Goal: Task Accomplishment & Management: Manage account settings

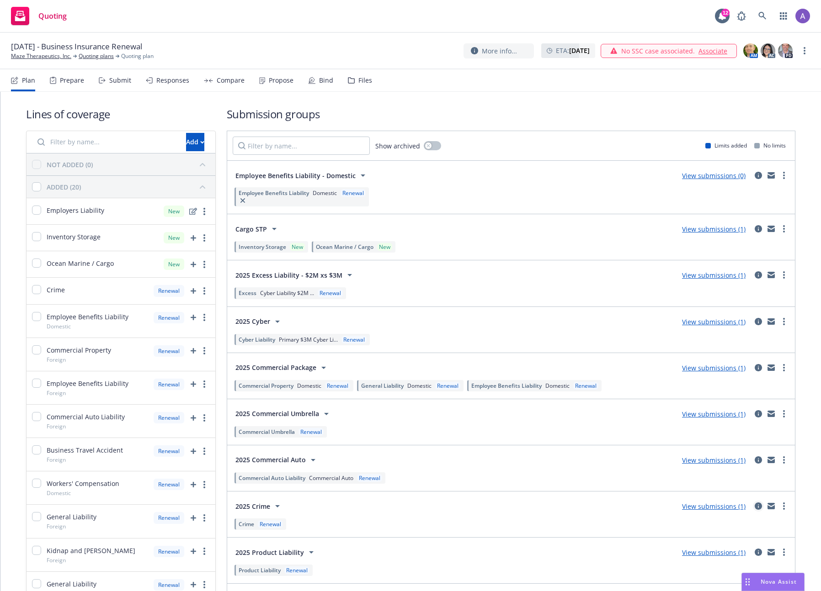
click at [755, 508] on icon "circleInformation" at bounding box center [758, 506] width 7 height 7
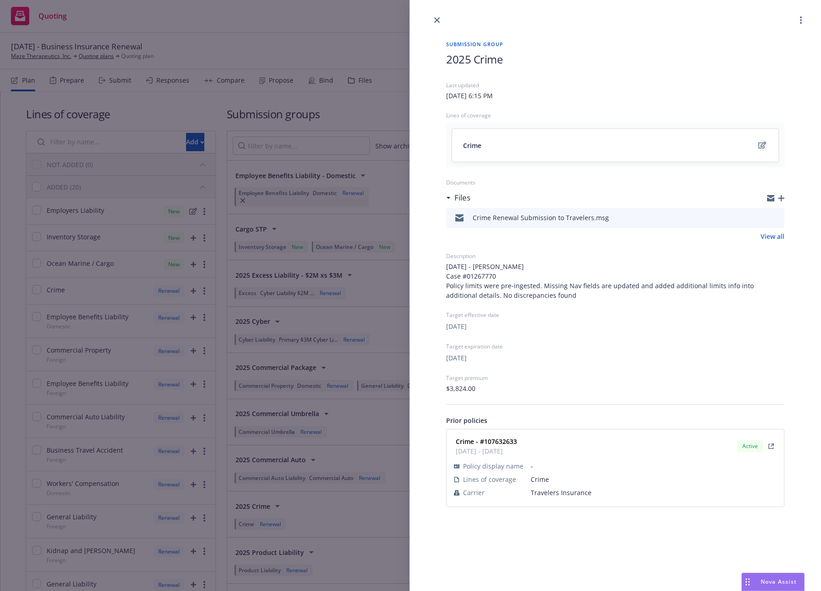
click at [761, 145] on icon "edit" at bounding box center [762, 145] width 8 height 7
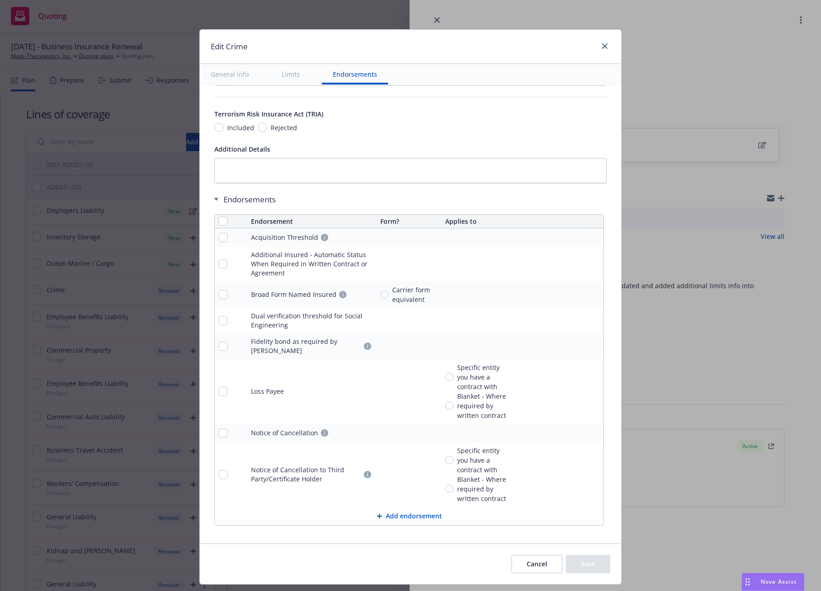
scroll to position [913, 0]
click at [532, 559] on button "Cancel" at bounding box center [536, 564] width 51 height 18
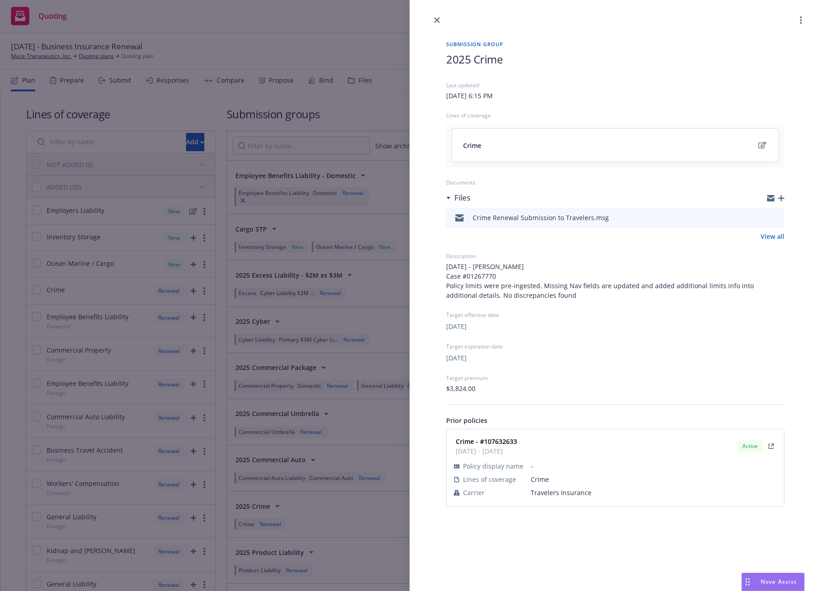
click at [273, 331] on div "Submission group 2025 Crime Last updated [DATE] 6:15 PM Lines of coverage Crime…" at bounding box center [410, 295] width 821 height 591
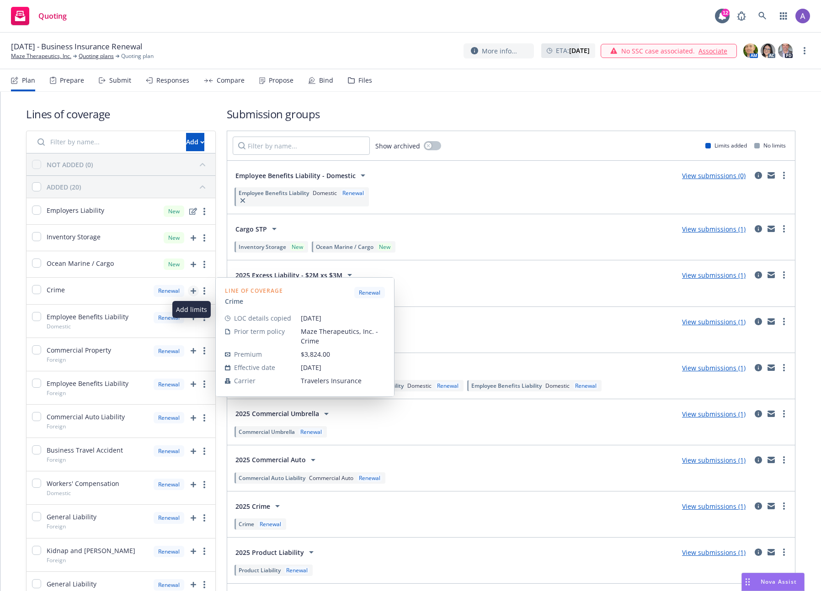
click at [193, 293] on icon "add" at bounding box center [193, 290] width 5 height 5
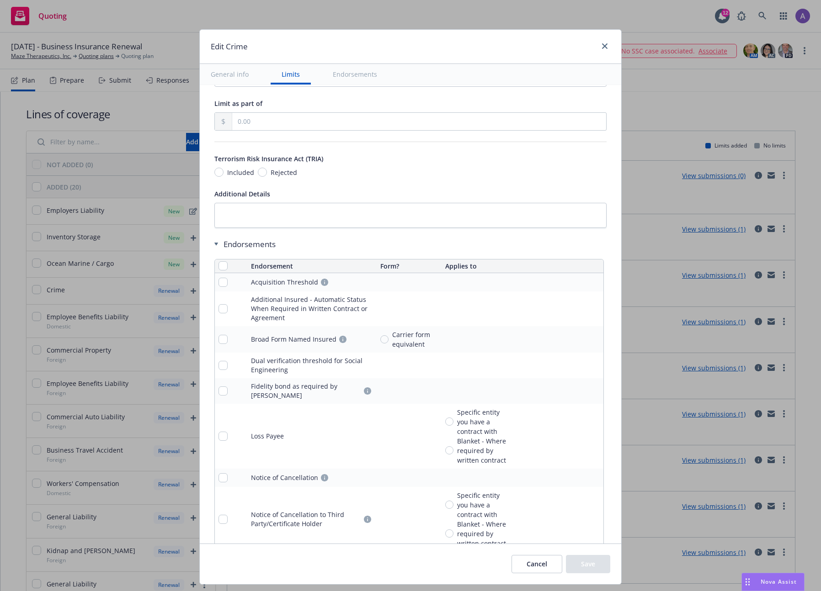
scroll to position [913, 0]
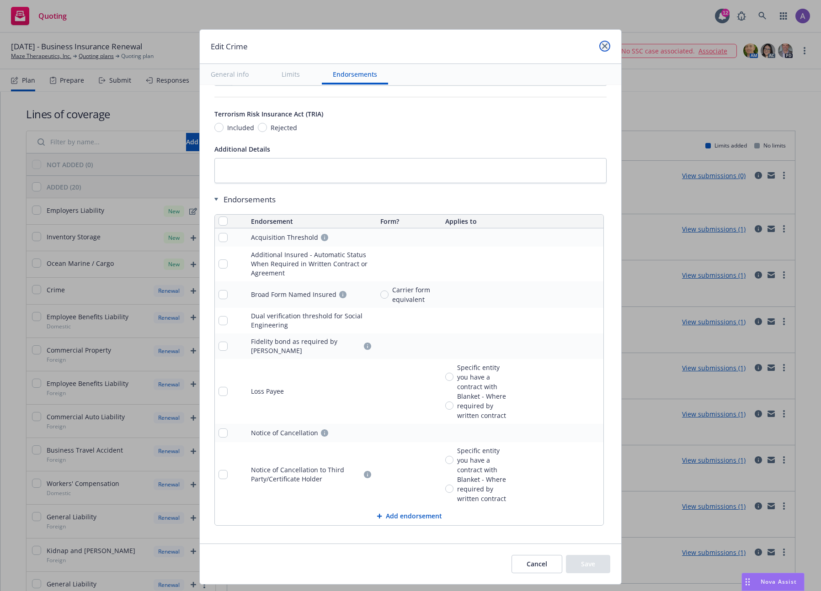
click at [602, 48] on icon "close" at bounding box center [604, 45] width 5 height 5
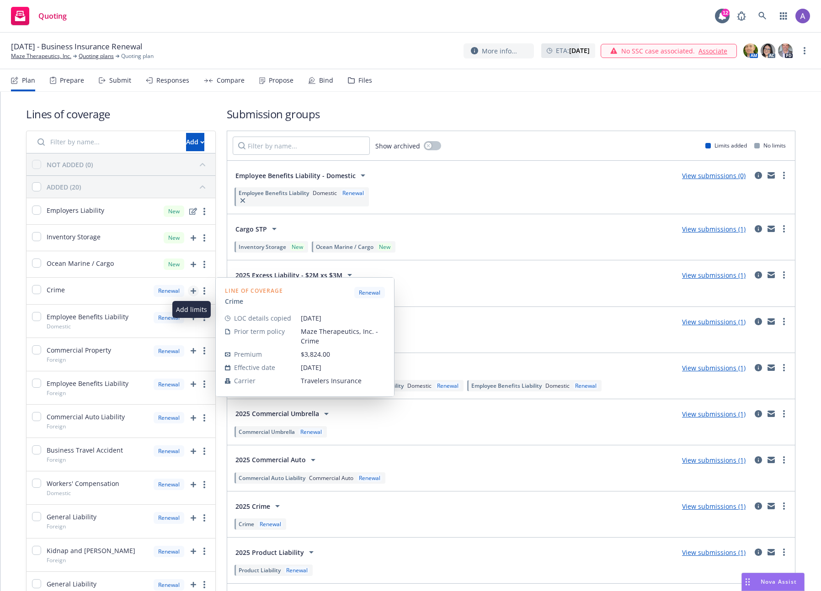
click at [192, 291] on icon "add" at bounding box center [193, 290] width 5 height 5
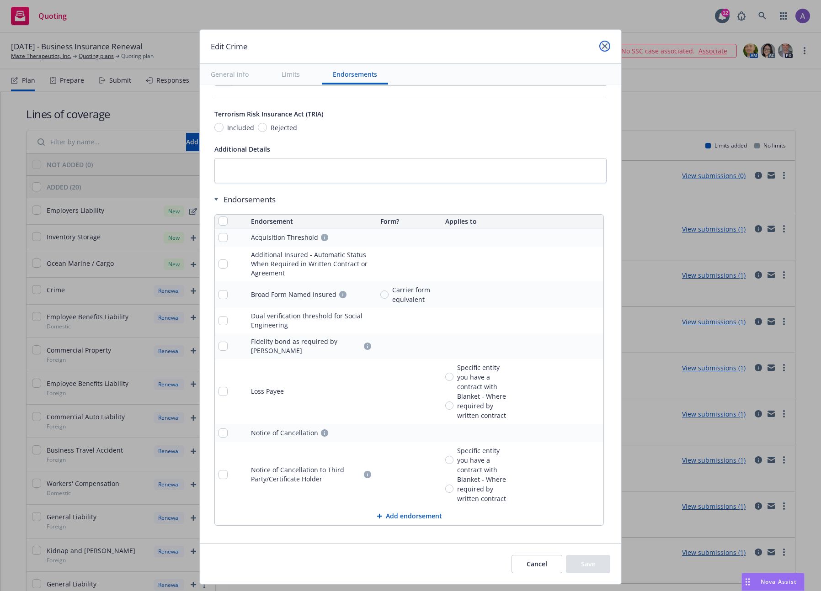
click at [606, 47] on icon "close" at bounding box center [604, 45] width 5 height 5
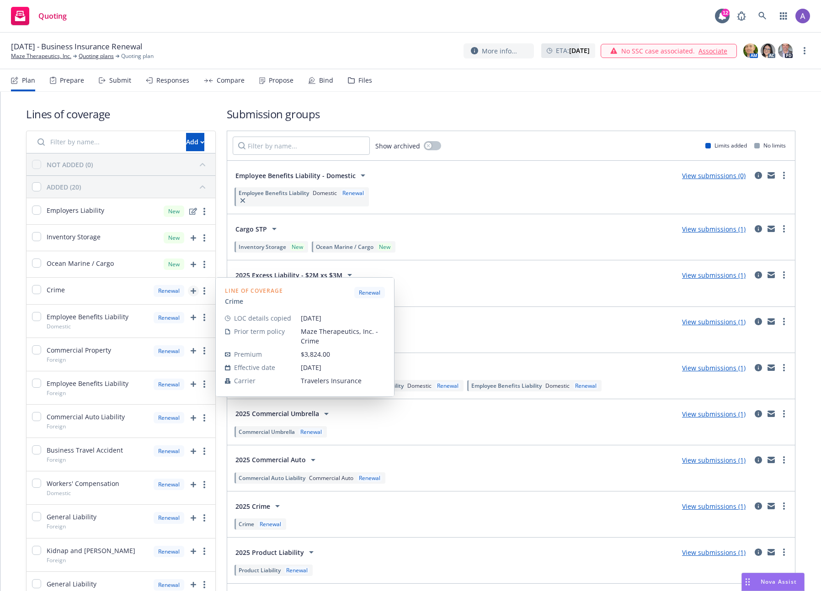
click at [191, 290] on icon "add" at bounding box center [193, 290] width 5 height 5
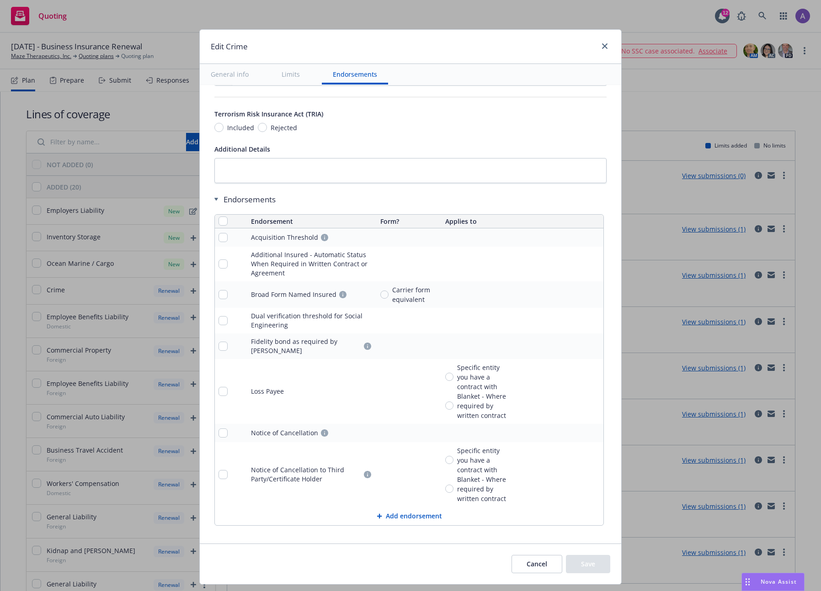
click at [533, 567] on button "Cancel" at bounding box center [536, 564] width 51 height 18
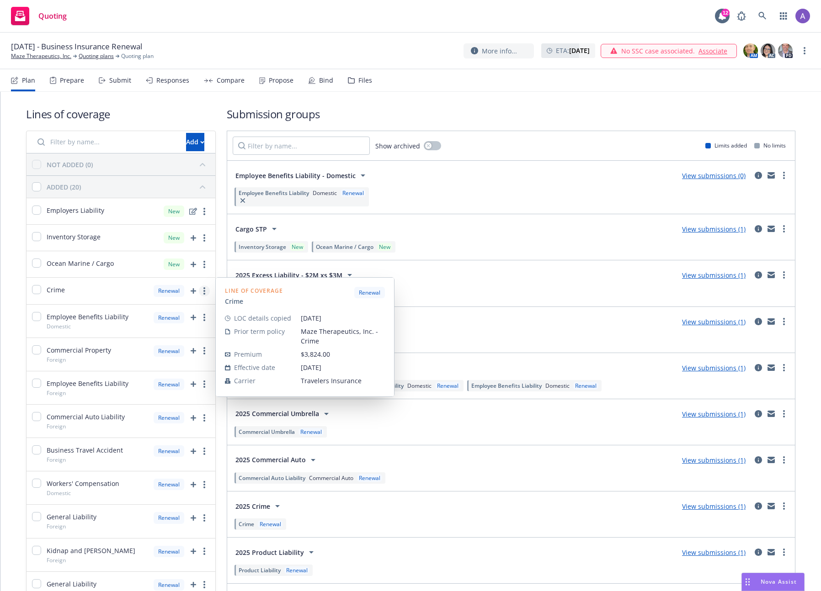
click at [203, 293] on link "more" at bounding box center [204, 291] width 11 height 11
click at [158, 352] on span "Edit prior term coverage details" at bounding box center [128, 350] width 119 height 9
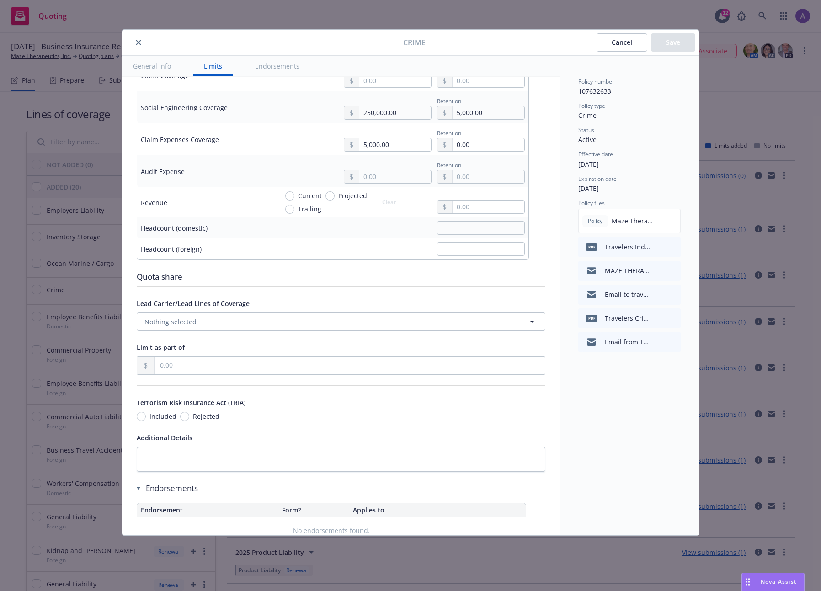
scroll to position [669, 0]
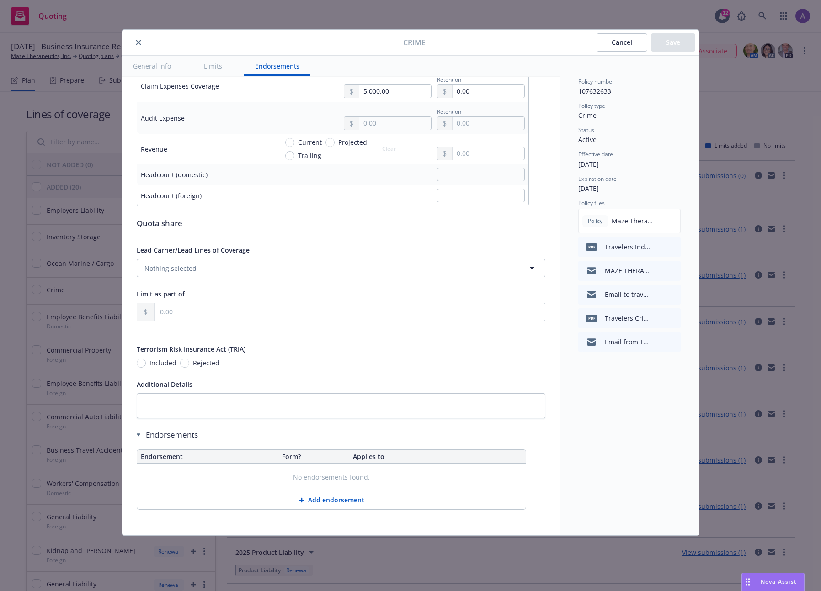
click at [627, 47] on button "Cancel" at bounding box center [621, 42] width 51 height 18
